Goal: Understand process/instructions: Learn how to perform a task or action

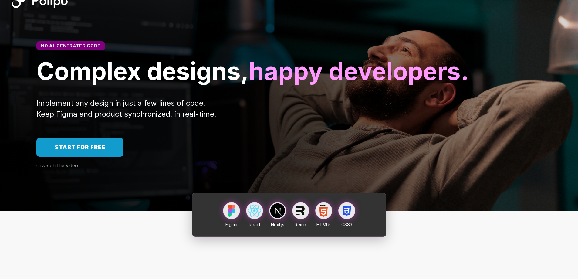
scroll to position [30, 0]
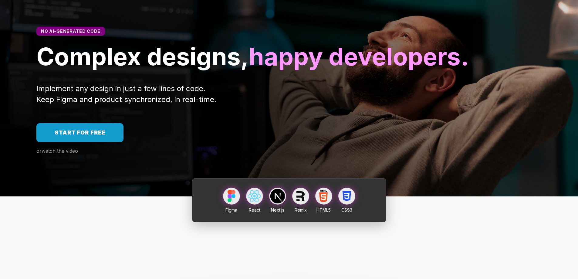
click at [88, 136] on span "Start for free" at bounding box center [80, 132] width 51 height 6
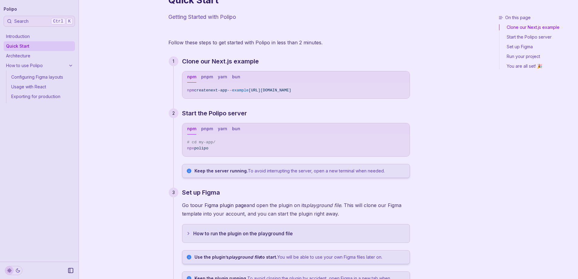
scroll to position [30, 0]
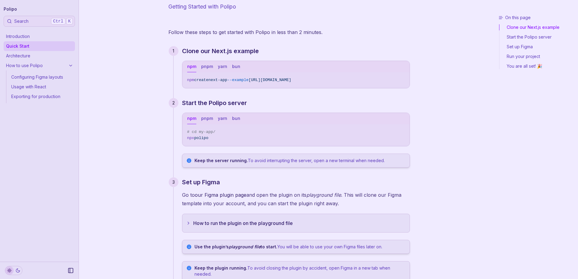
click at [196, 81] on span "create" at bounding box center [201, 80] width 14 height 5
click at [437, 73] on div "On this page Clone our Next.js example Quick Start Getting Started with Polipo …" at bounding box center [289, 203] width 421 height 467
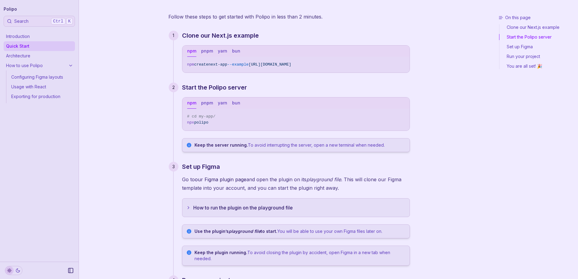
scroll to position [61, 0]
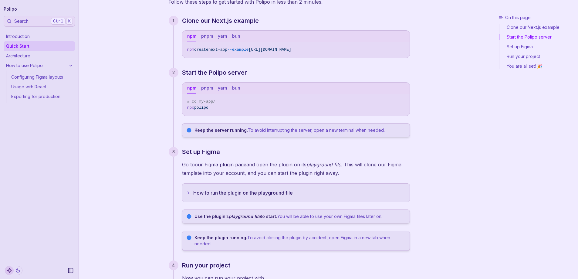
click at [198, 109] on span "polipo" at bounding box center [201, 107] width 14 height 5
click at [501, 120] on div "On this page Clone our Next.js example Start the Polipo server Set up Figma Run…" at bounding box center [538, 146] width 79 height 262
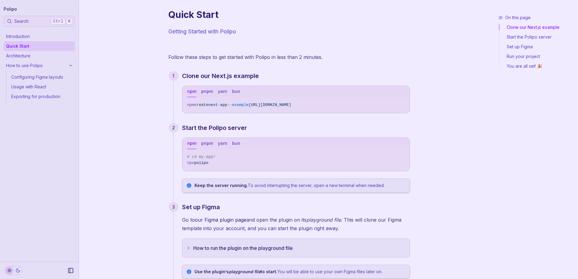
scroll to position [0, 0]
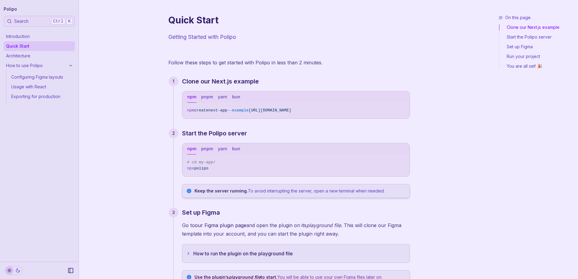
click at [406, 107] on button "Copy Text" at bounding box center [402, 109] width 9 height 9
click at [219, 113] on span "npm create next-app --example https://github.com/getpolipo/examples/tree/main/n…" at bounding box center [296, 110] width 218 height 6
click at [400, 108] on button "Copy Text" at bounding box center [402, 109] width 9 height 9
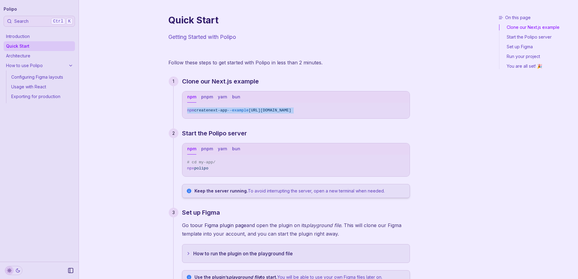
click at [206, 99] on button "pnpm" at bounding box center [207, 96] width 12 height 11
click at [206, 118] on div "npm pnpm yarn bun pnpm create next-app --example https://github.com/getpolipo/e…" at bounding box center [296, 105] width 228 height 28
click at [191, 98] on button "npm" at bounding box center [191, 96] width 9 height 11
drag, startPoint x: 253, startPoint y: 111, endPoint x: 397, endPoint y: 113, distance: 144.5
click at [397, 113] on span "npm create next-app --example https://github.com/getpolipo/examples/tree/main/n…" at bounding box center [296, 110] width 218 height 6
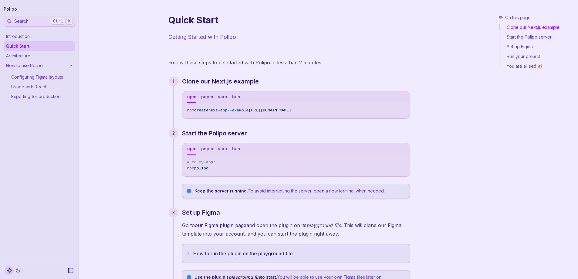
drag, startPoint x: 393, startPoint y: 111, endPoint x: 397, endPoint y: 114, distance: 4.7
click at [397, 114] on pre "npm create next-app --example https://github.com/getpolipo/examples/tree/main/n…" at bounding box center [295, 111] width 227 height 16
drag, startPoint x: 390, startPoint y: 108, endPoint x: 255, endPoint y: 109, distance: 135.1
click at [255, 109] on span "https://github.com/getpolipo/examples/tree/main/nextjs/blog-starter" at bounding box center [270, 110] width 43 height 5
drag, startPoint x: 253, startPoint y: 110, endPoint x: 404, endPoint y: 117, distance: 151.6
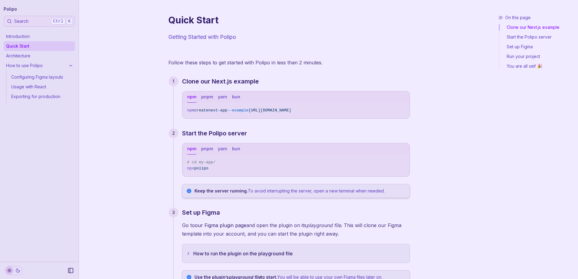
click at [404, 117] on pre "npm create next-app --example https://github.com/getpolipo/examples/tree/main/n…" at bounding box center [295, 111] width 227 height 16
copy span "https://github.com/getpolipo/examples/tree/main/nextjs/blog-starter"
